Goal: Task Accomplishment & Management: Manage account settings

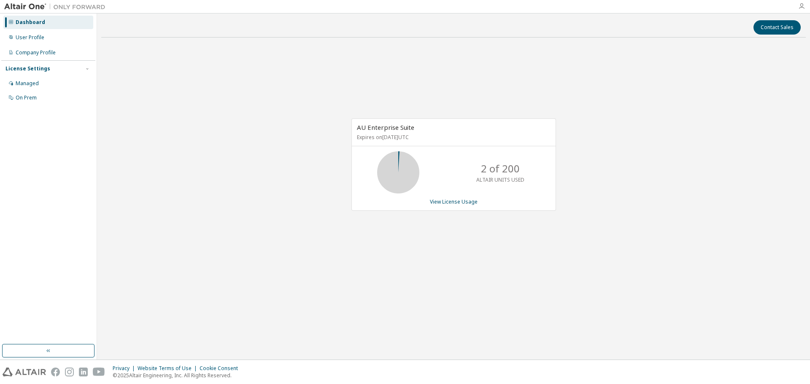
click at [802, 5] on icon "button" at bounding box center [801, 6] width 7 height 7
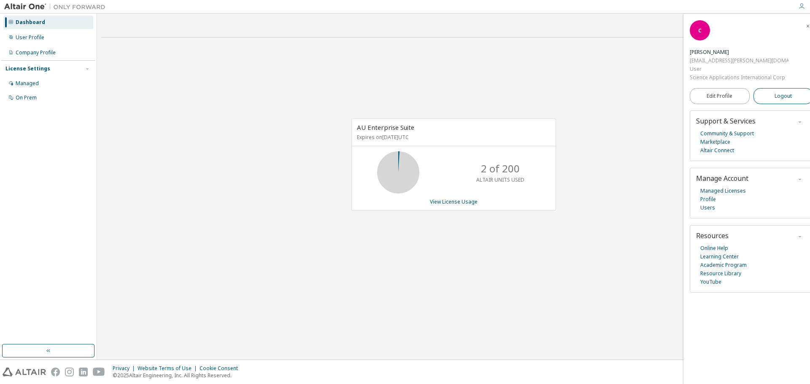
click at [783, 97] on span "Logout" at bounding box center [783, 96] width 17 height 8
